Goal: Task Accomplishment & Management: Use online tool/utility

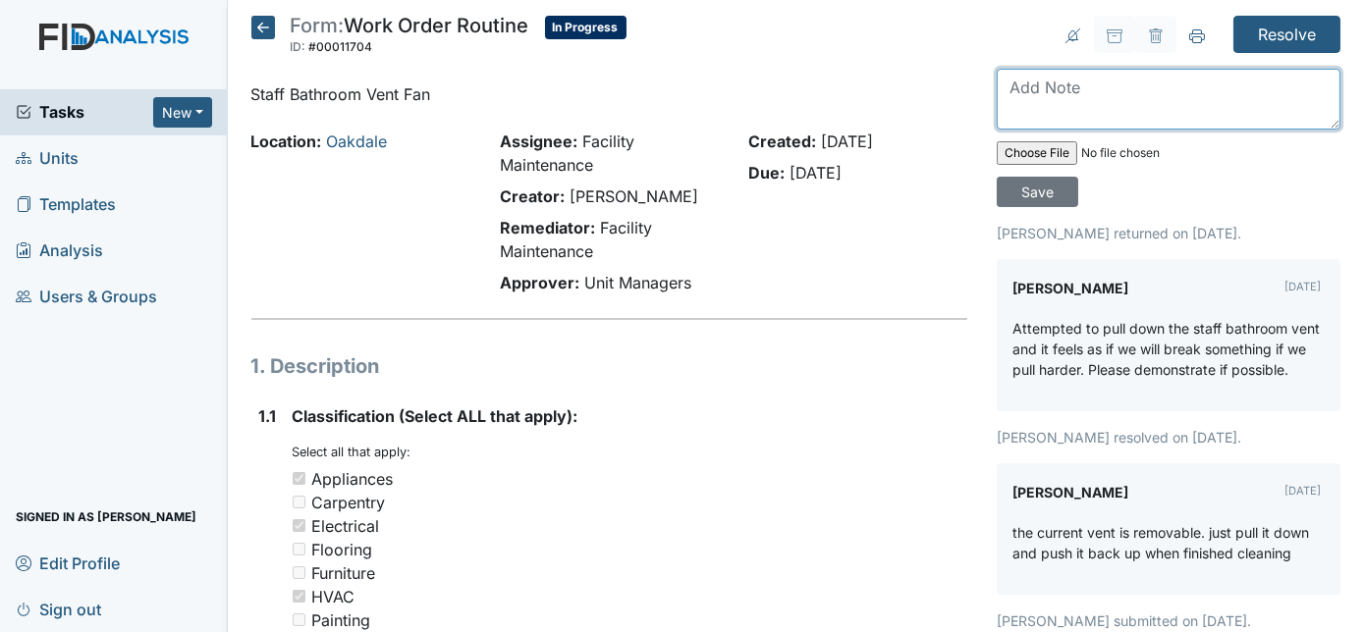
click at [1034, 96] on textarea at bounding box center [1169, 99] width 344 height 61
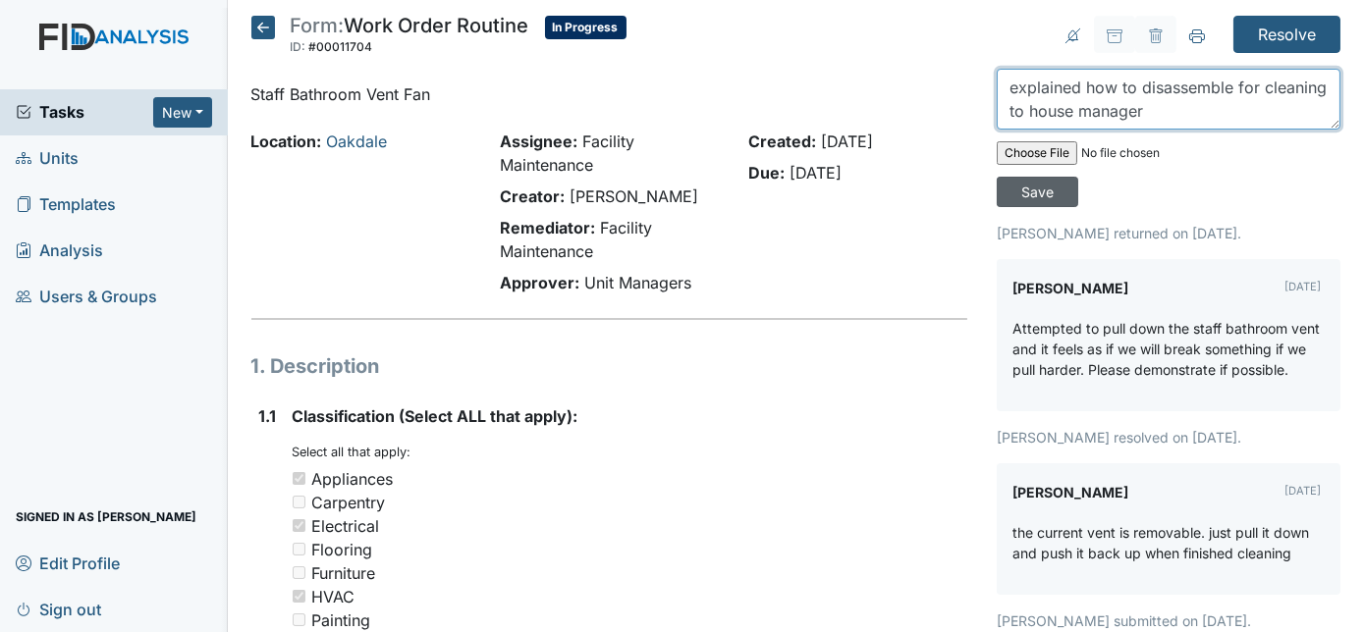
type textarea "explained how to disassemble for cleaning to house manager"
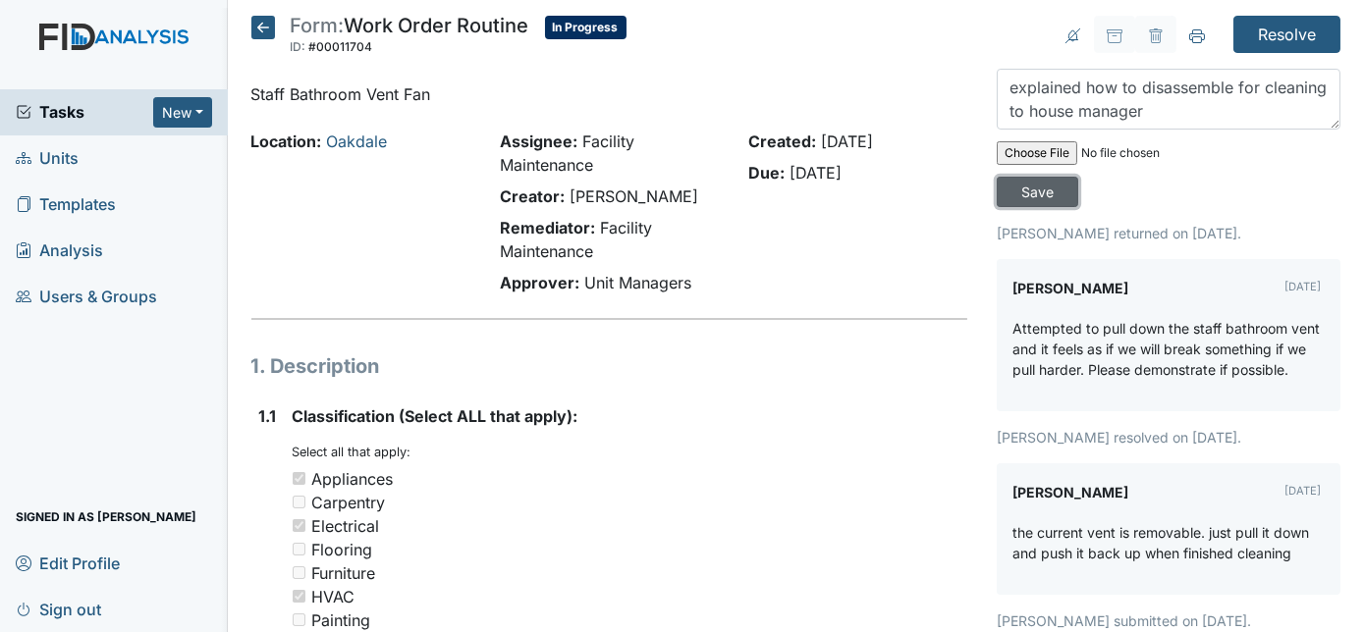
click at [1078, 177] on input "Save" at bounding box center [1038, 192] width 82 height 30
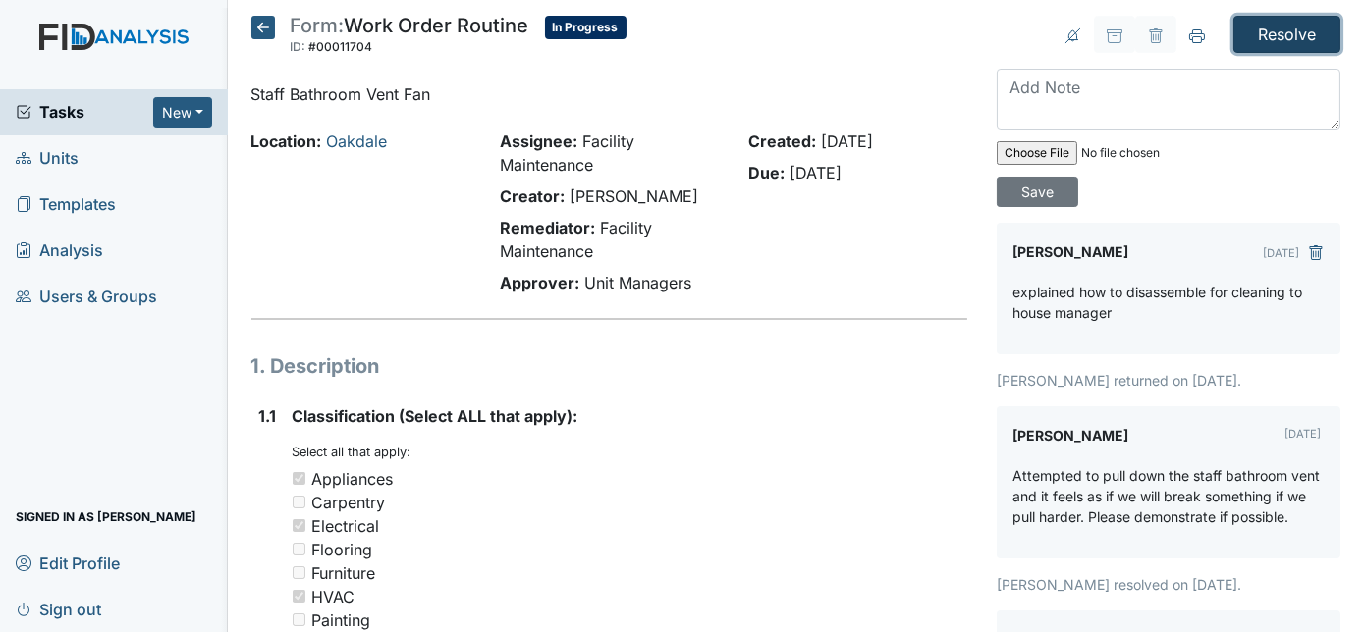
click at [1252, 39] on input "Resolve" at bounding box center [1287, 34] width 107 height 37
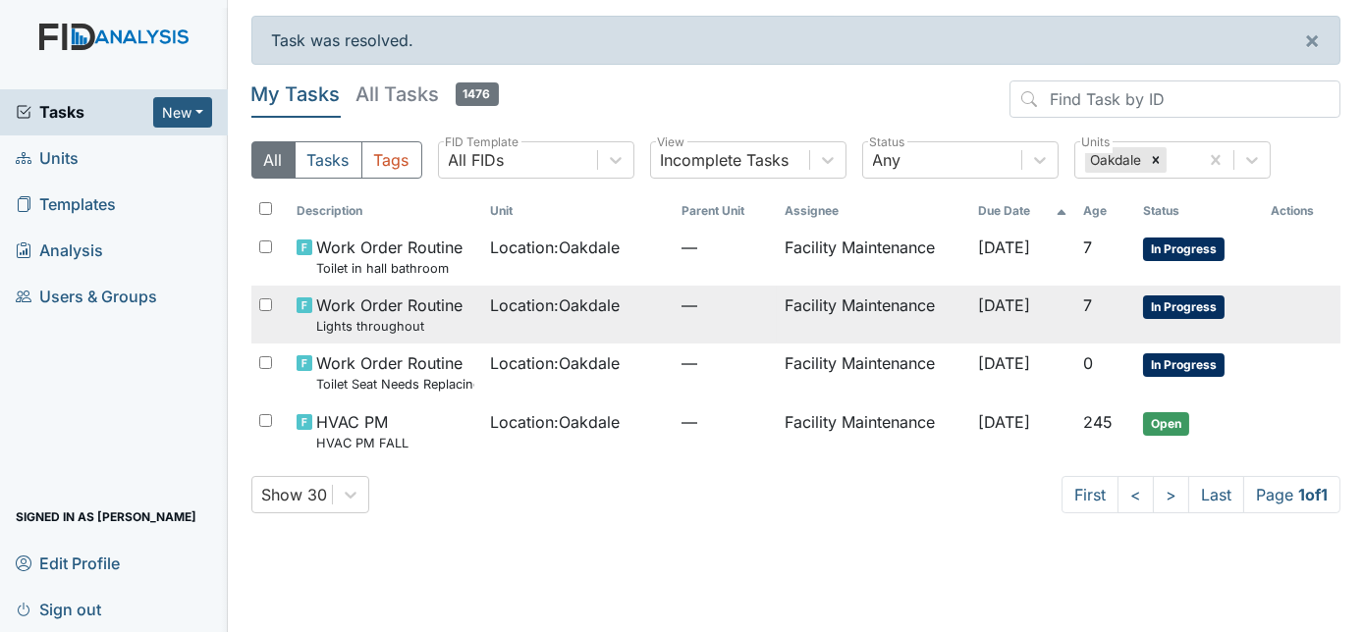
click at [740, 308] on span "—" at bounding box center [725, 306] width 87 height 24
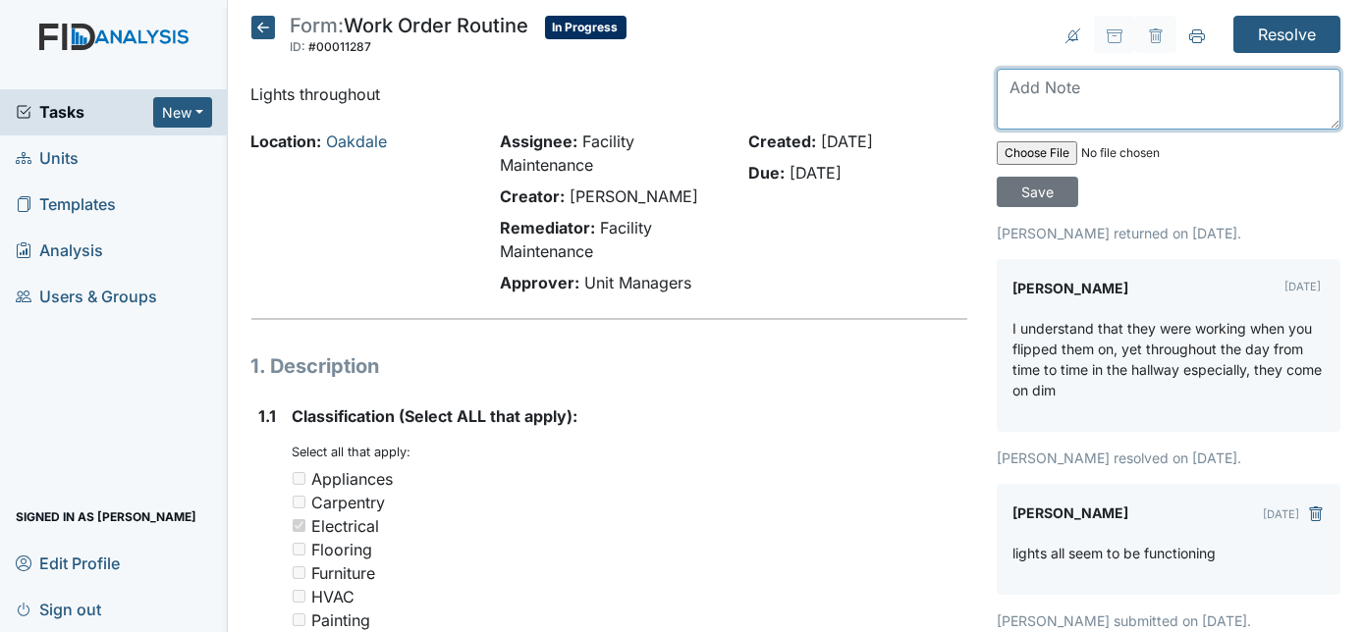
click at [1071, 104] on textarea at bounding box center [1169, 99] width 344 height 61
type textarea "when ac turns on causes slight dimming of lights"
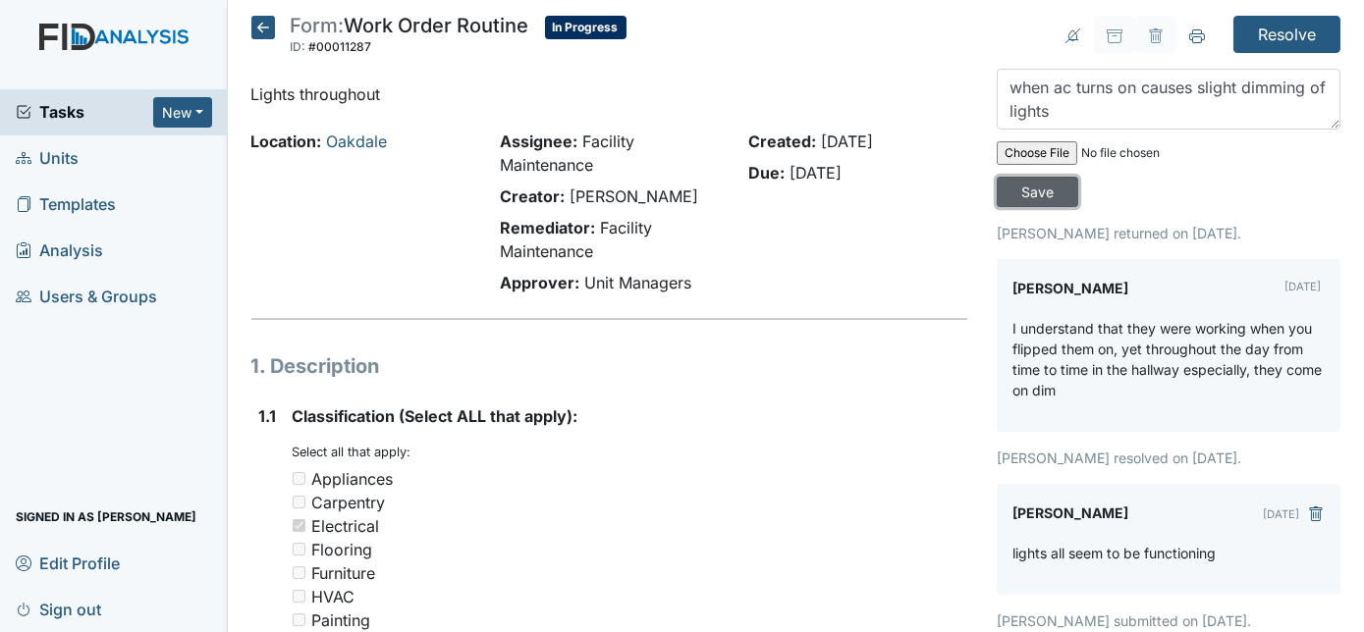
click at [1078, 177] on input "Save" at bounding box center [1038, 192] width 82 height 30
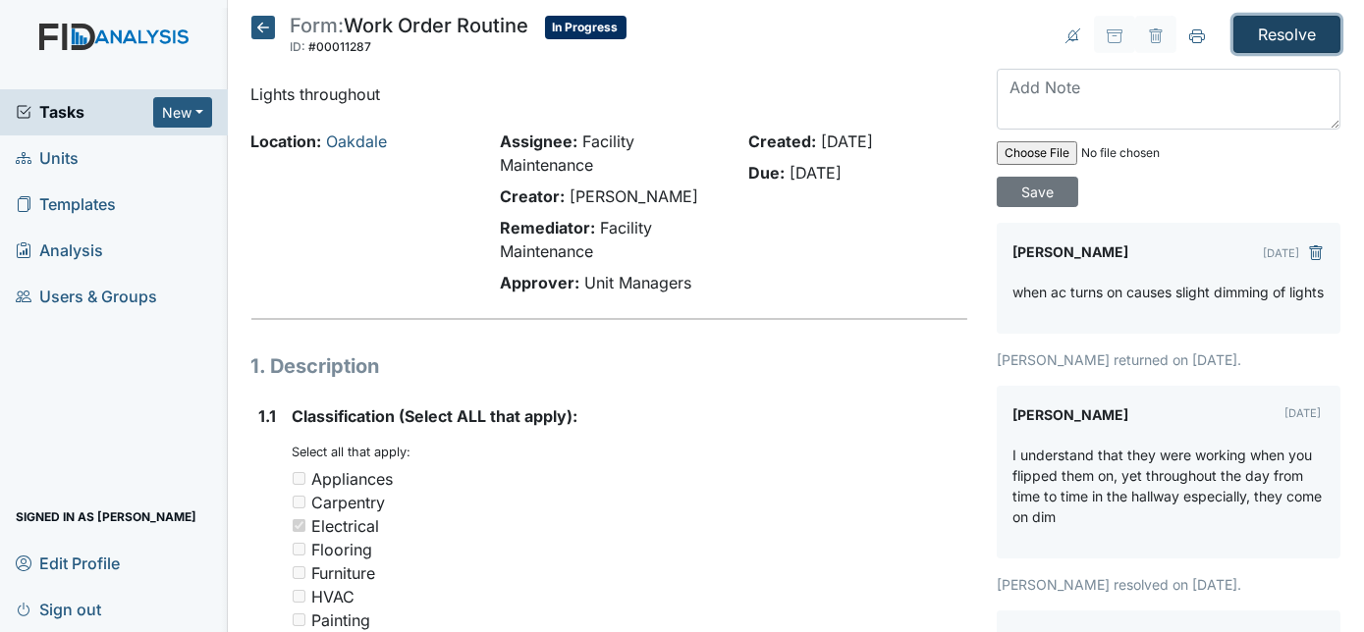
click at [1267, 31] on input "Resolve" at bounding box center [1287, 34] width 107 height 37
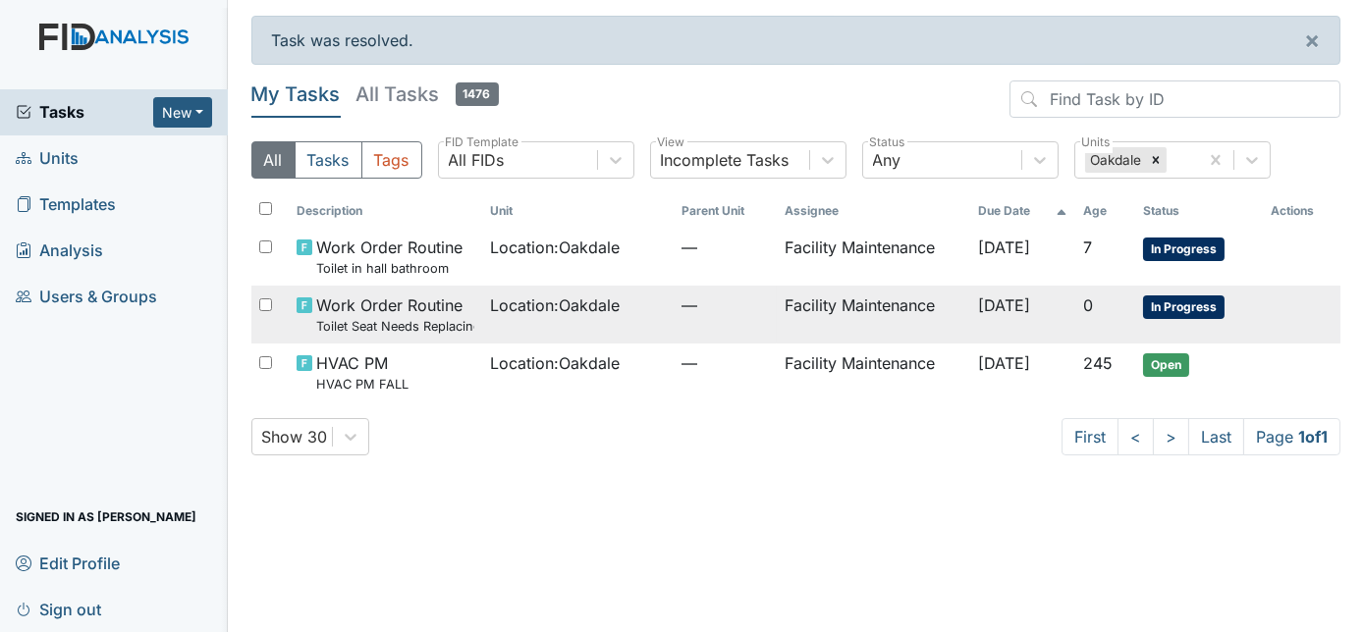
click at [786, 311] on td "Facility Maintenance" at bounding box center [873, 315] width 193 height 58
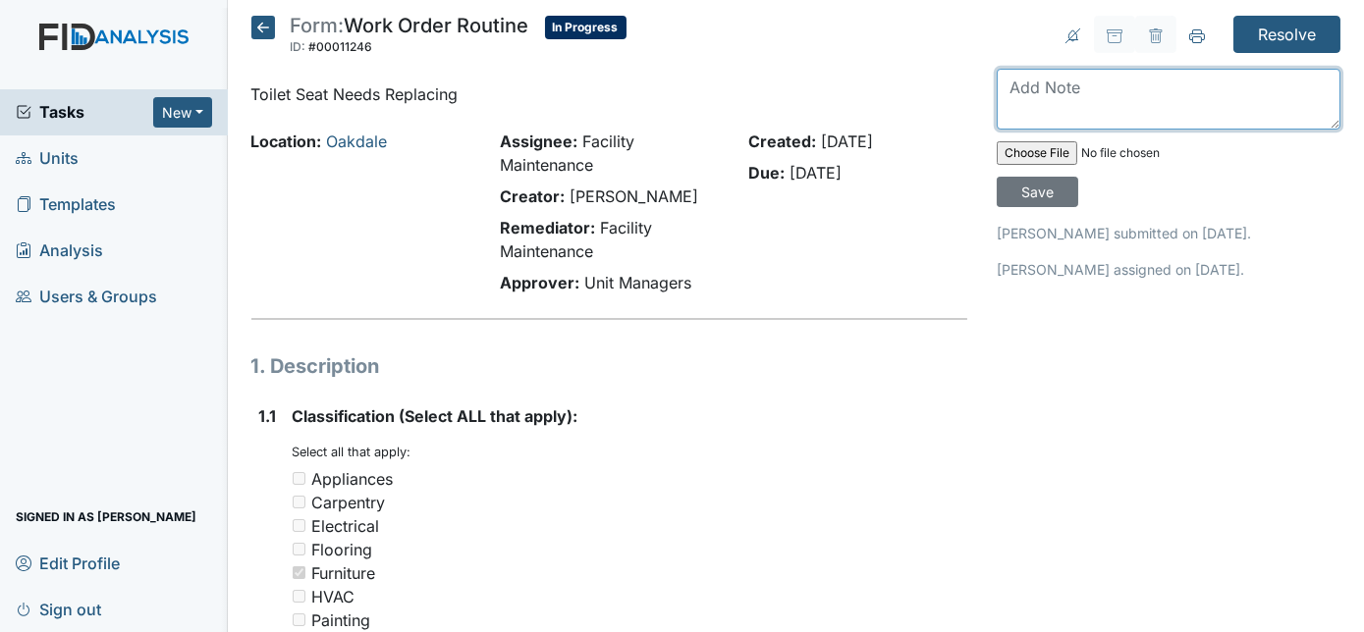
click at [1082, 100] on textarea at bounding box center [1169, 99] width 344 height 61
type textarea "r"
type textarea "toilet seat replaced"
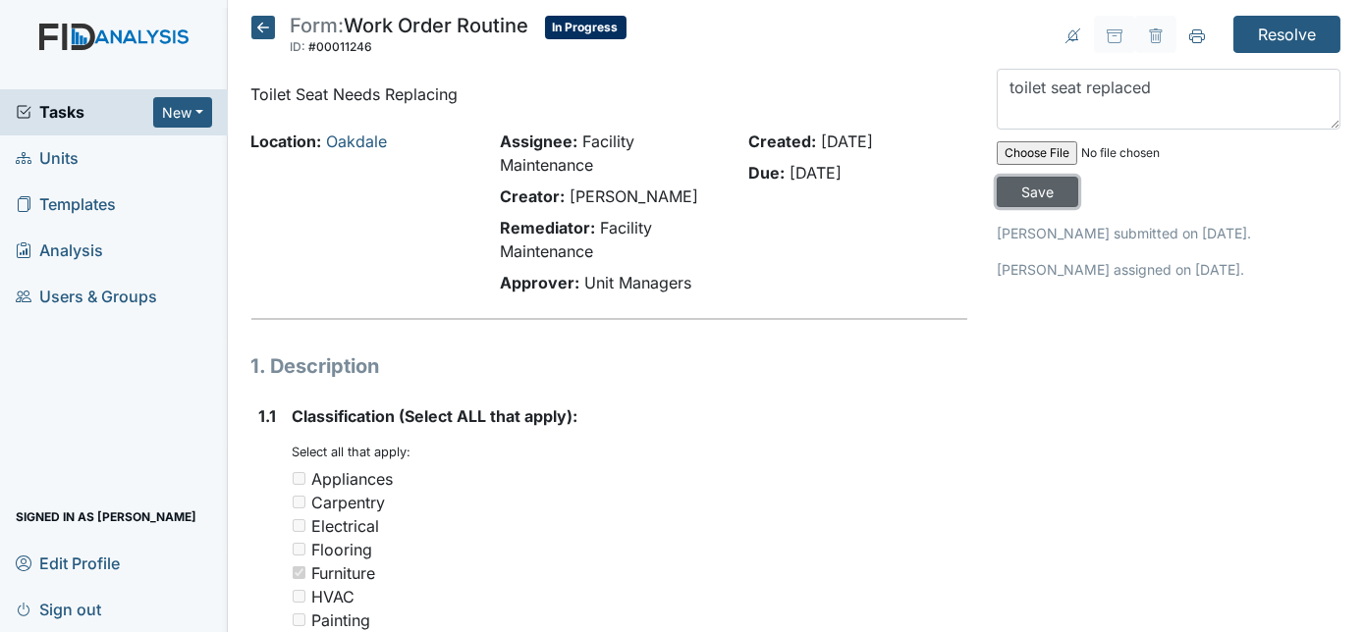
click at [1078, 177] on input "Save" at bounding box center [1038, 192] width 82 height 30
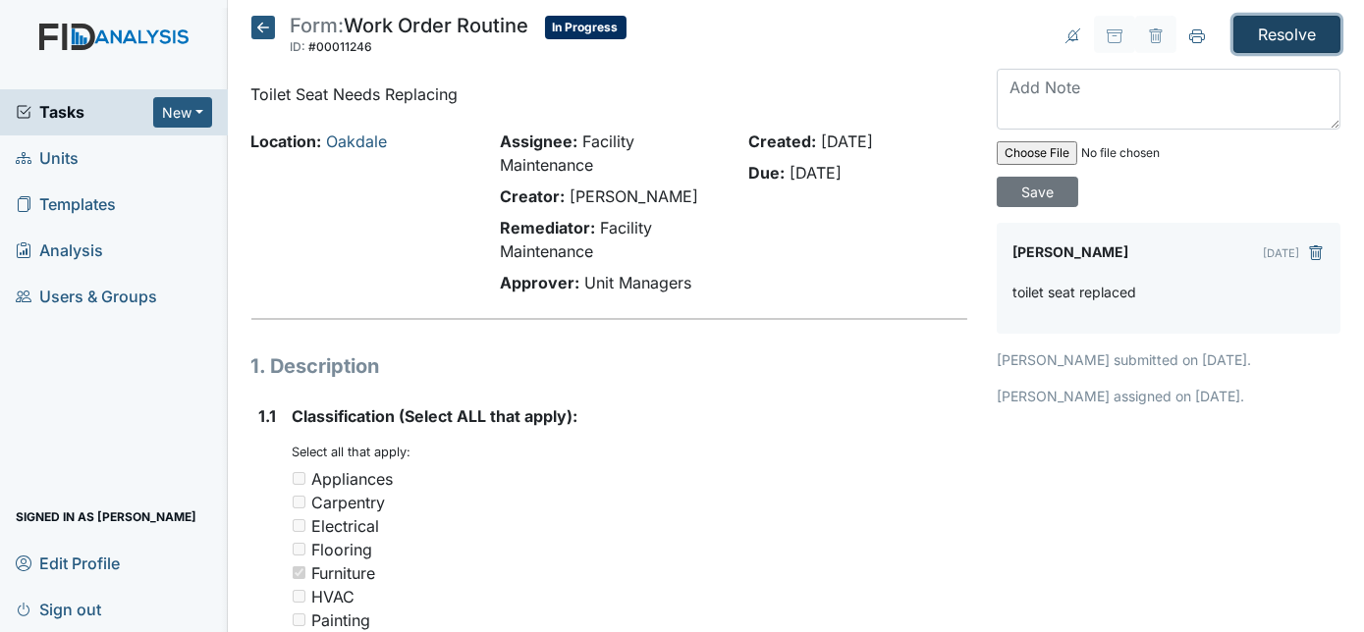
click at [1280, 35] on input "Resolve" at bounding box center [1287, 34] width 107 height 37
